Goal: Transaction & Acquisition: Purchase product/service

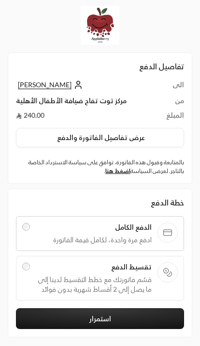
click at [93, 321] on button "استمرار" at bounding box center [100, 318] width 169 height 21
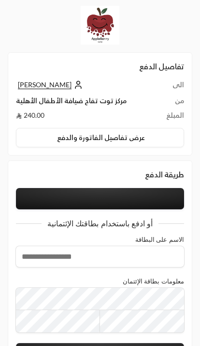
click at [163, 202] on button at bounding box center [100, 198] width 169 height 21
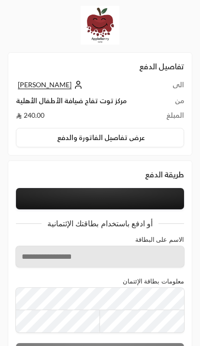
click at [161, 191] on button at bounding box center [100, 198] width 169 height 21
